Goal: Find specific page/section

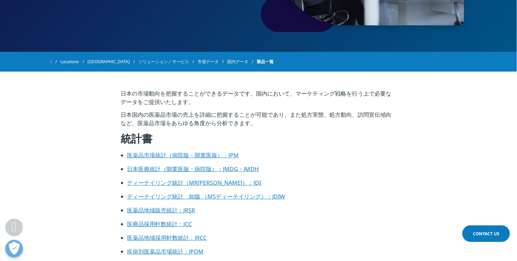
scroll to position [176, 0]
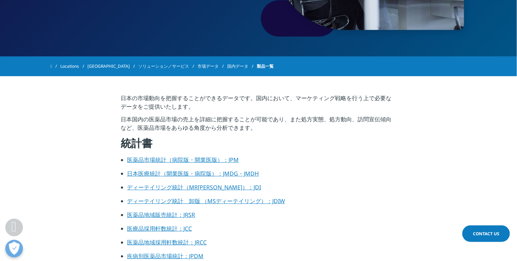
click at [130, 160] on link "医薬品市場統計（病院版・開業医版）：JPM" at bounding box center [183, 160] width 112 height 8
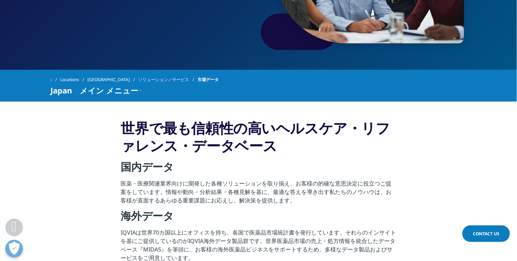
scroll to position [22, 0]
